Goal: Task Accomplishment & Management: Complete application form

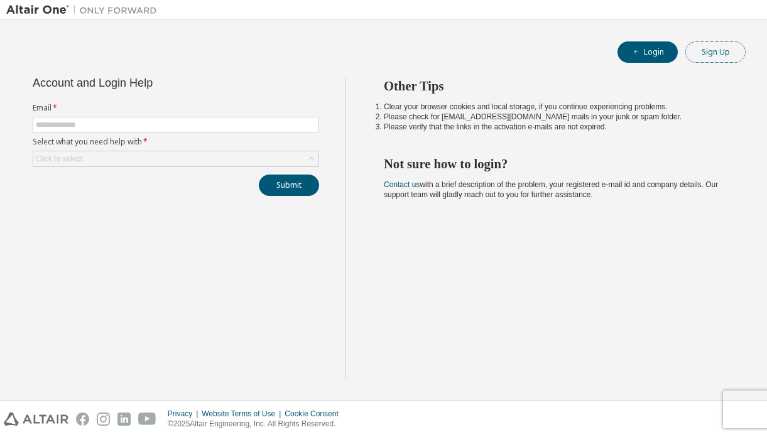
click at [711, 50] on button "Sign Up" at bounding box center [716, 51] width 60 height 21
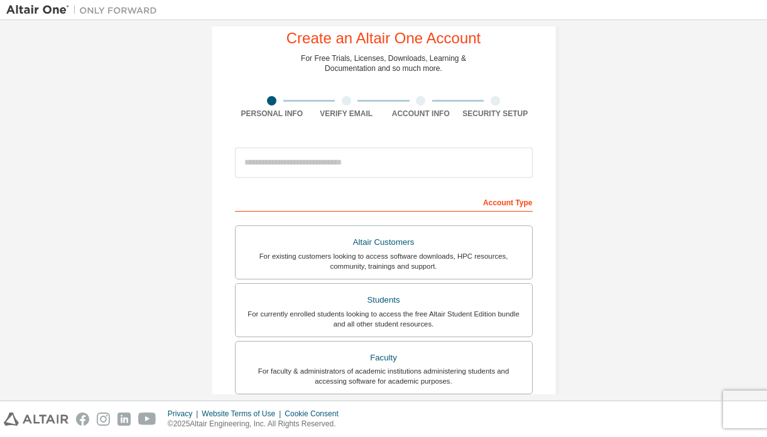
scroll to position [36, 0]
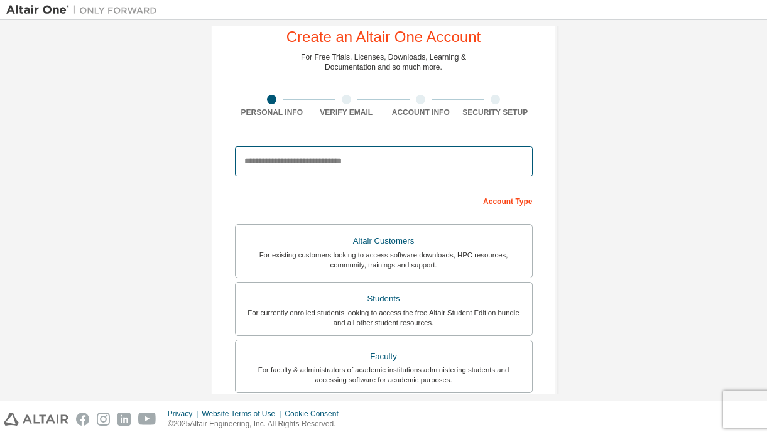
click at [267, 164] on input "email" at bounding box center [384, 161] width 298 height 30
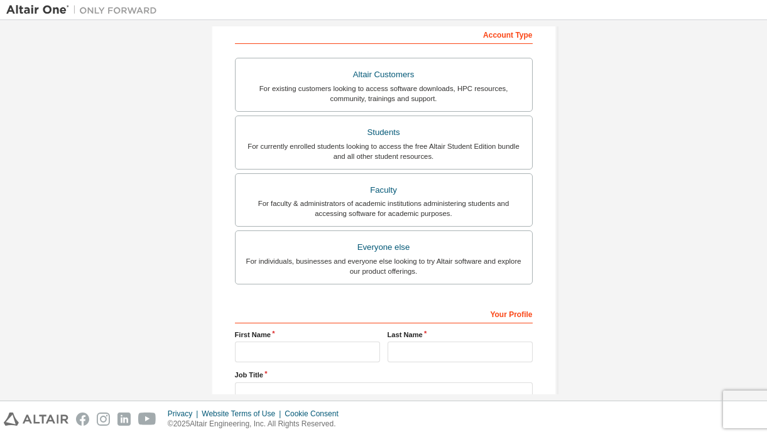
scroll to position [204, 0]
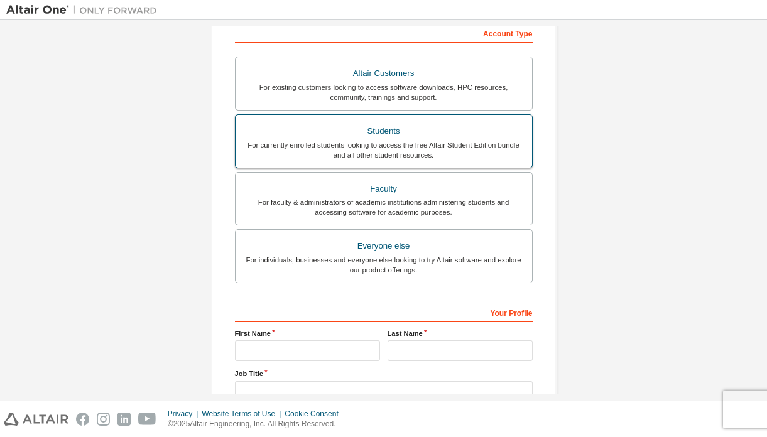
click at [358, 143] on div "For currently enrolled students looking to access the free Altair Student Editi…" at bounding box center [384, 150] width 282 height 20
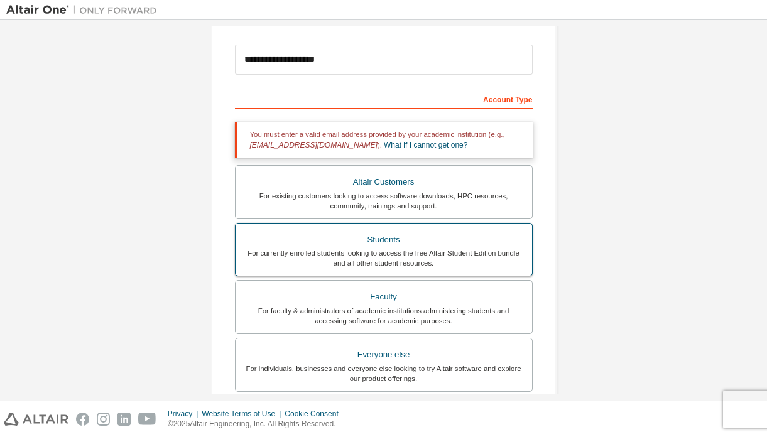
scroll to position [136, 0]
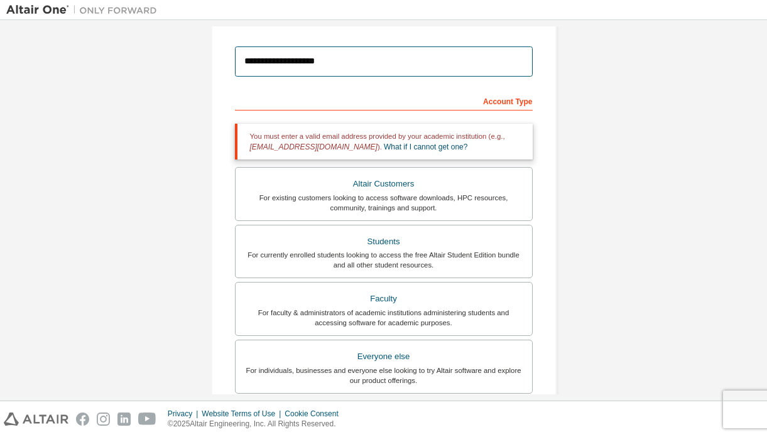
click at [346, 66] on input "**********" at bounding box center [384, 62] width 298 height 30
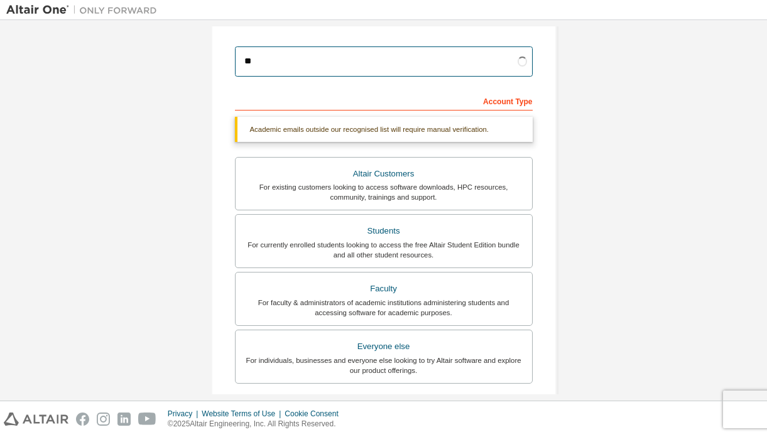
type input "*"
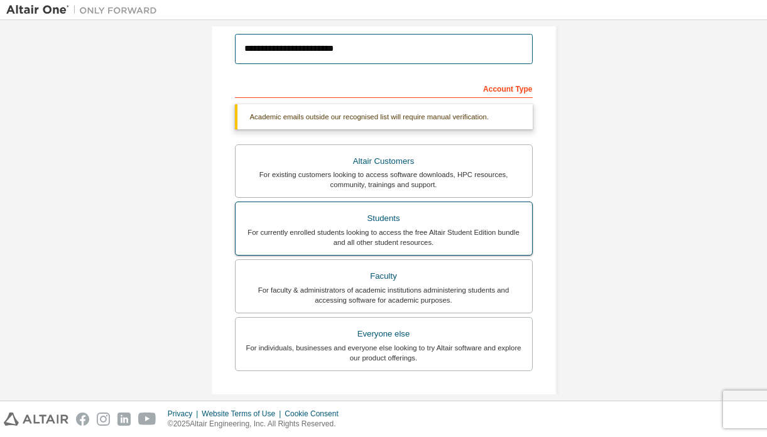
type input "**********"
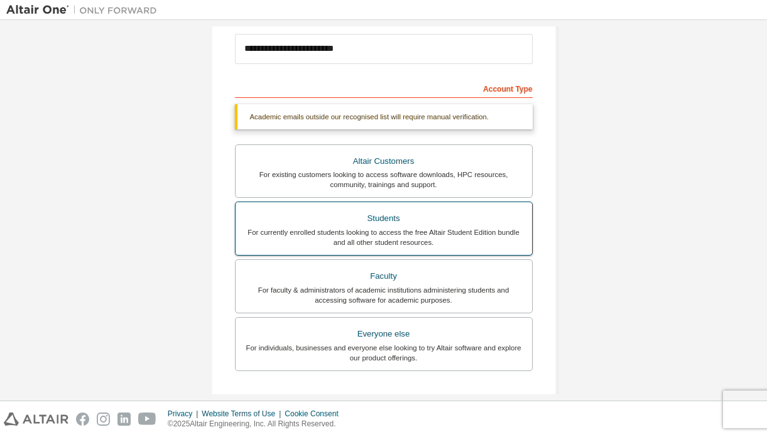
click at [365, 238] on div "For currently enrolled students looking to access the free Altair Student Editi…" at bounding box center [384, 237] width 282 height 20
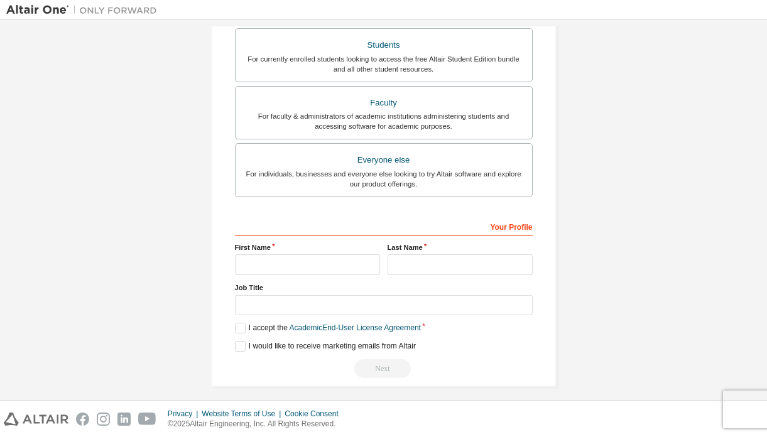
scroll to position [297, 0]
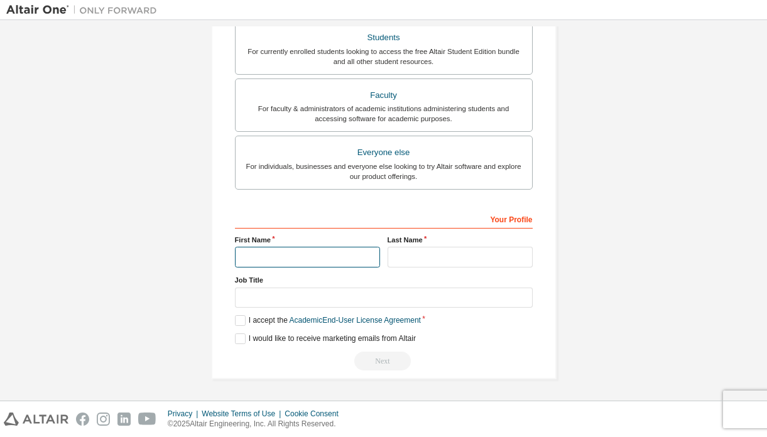
click at [277, 253] on input "text" at bounding box center [307, 257] width 145 height 21
type input "******"
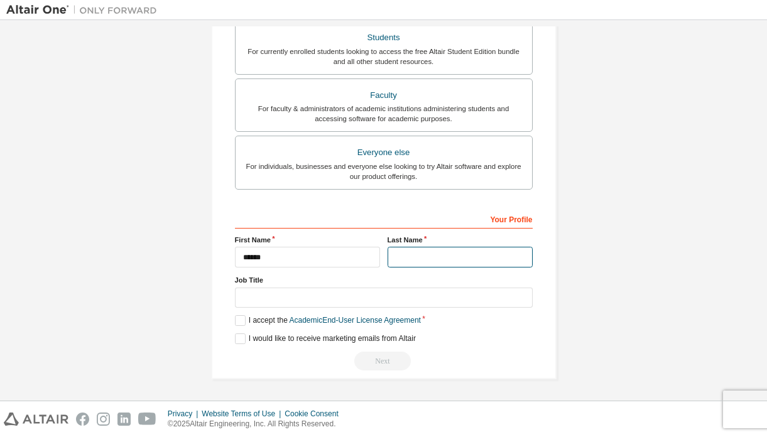
click at [395, 252] on input "text" at bounding box center [460, 257] width 145 height 21
type input "****"
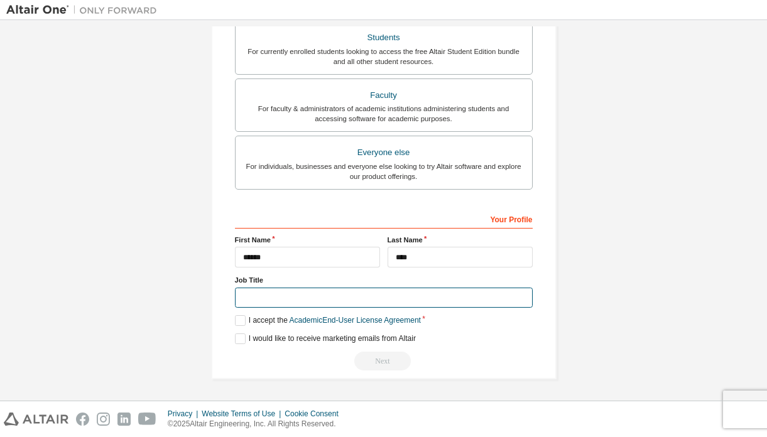
click at [302, 300] on input "text" at bounding box center [384, 298] width 298 height 21
click at [238, 323] on label "I accept the Academic End-User License Agreement" at bounding box center [328, 320] width 186 height 11
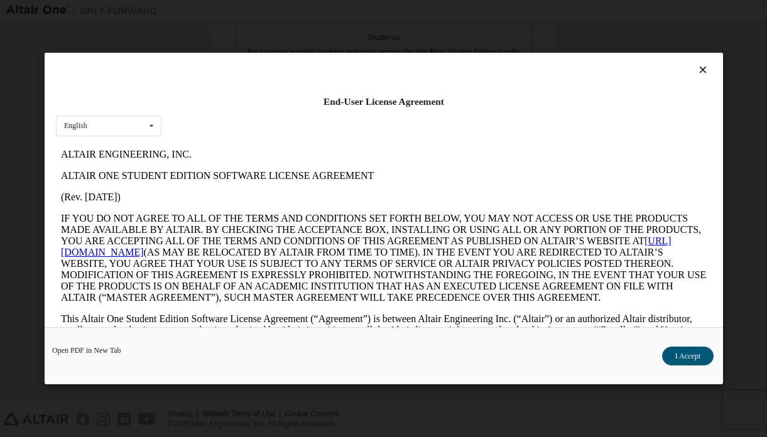
scroll to position [0, 0]
click at [693, 353] on button "I Accept" at bounding box center [688, 356] width 52 height 19
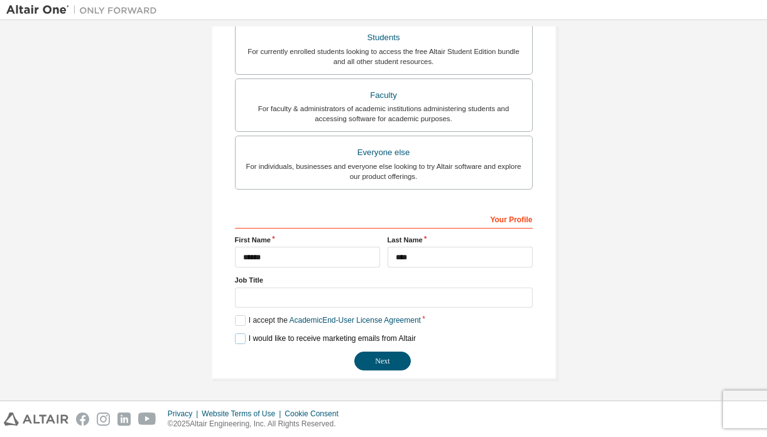
click at [238, 341] on label "I would like to receive marketing emails from Altair" at bounding box center [325, 339] width 181 height 11
click at [374, 358] on button "Next" at bounding box center [382, 361] width 57 height 19
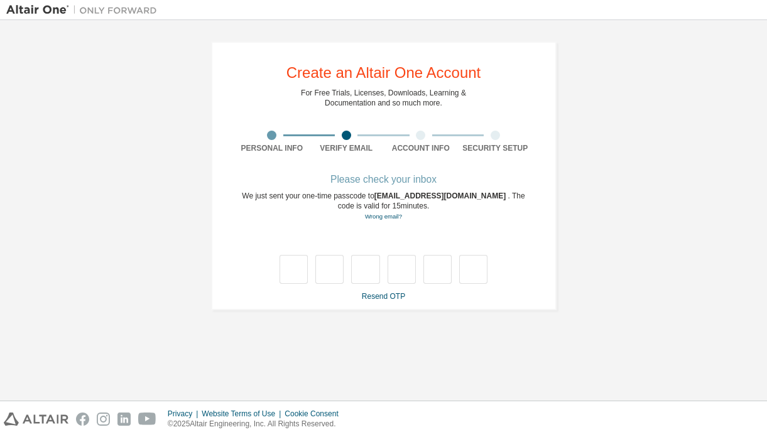
type input "*"
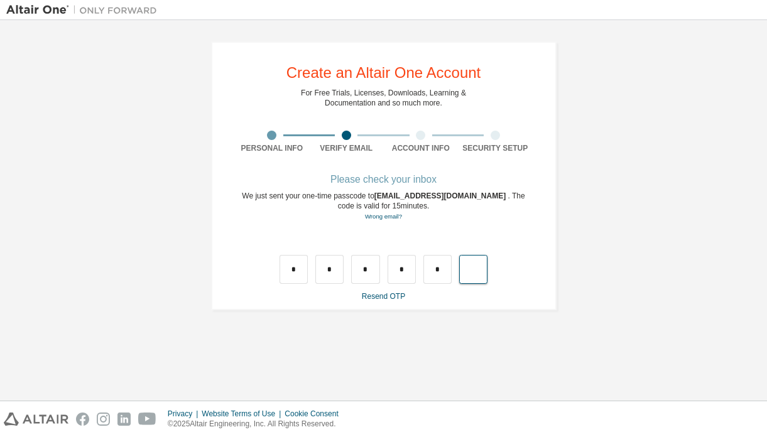
type input "*"
